Goal: Task Accomplishment & Management: Use online tool/utility

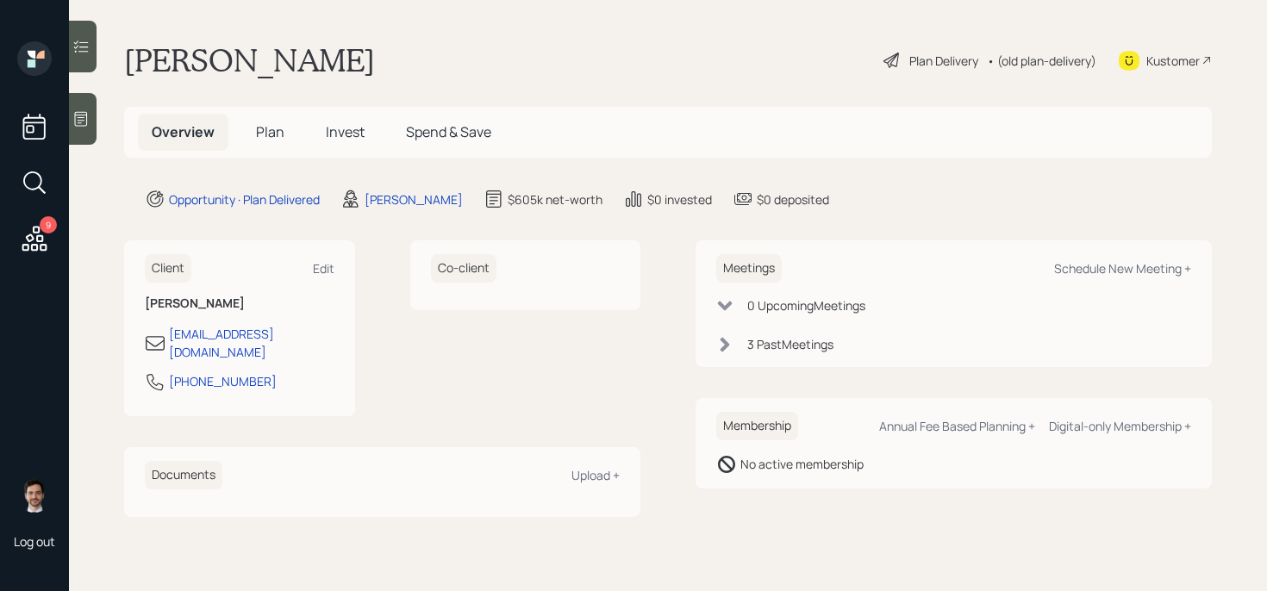
click at [946, 56] on div "Plan Delivery" at bounding box center [943, 61] width 69 height 18
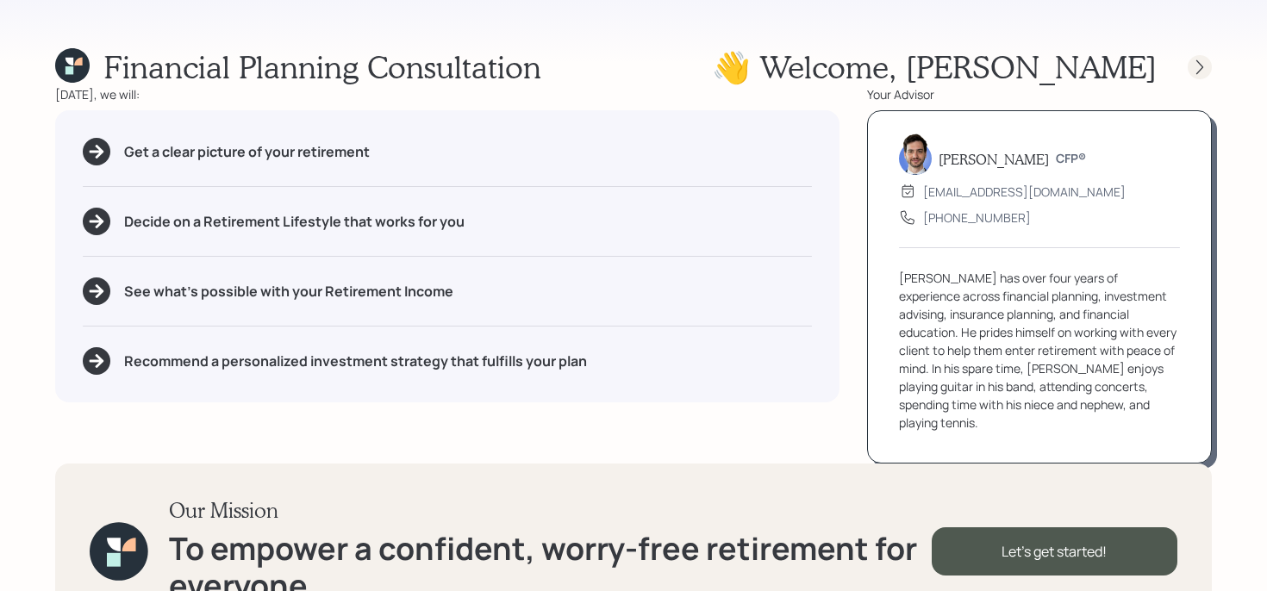
click at [1206, 64] on icon at bounding box center [1199, 67] width 17 height 17
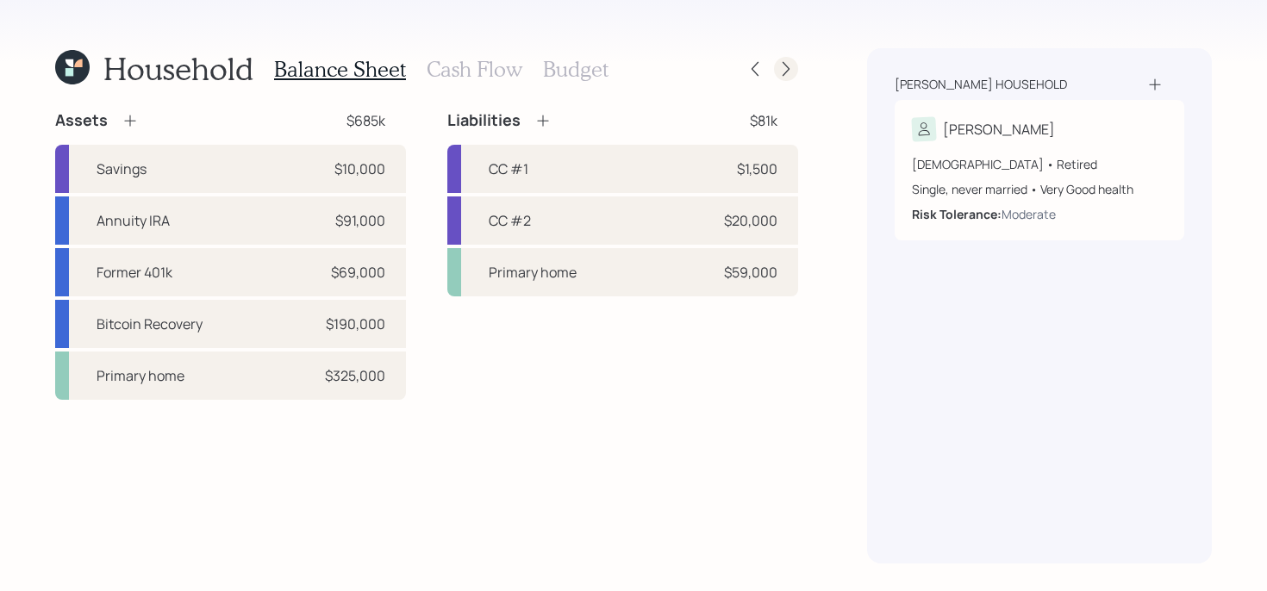
click at [786, 60] on icon at bounding box center [785, 68] width 17 height 17
